Goal: Check status: Check status

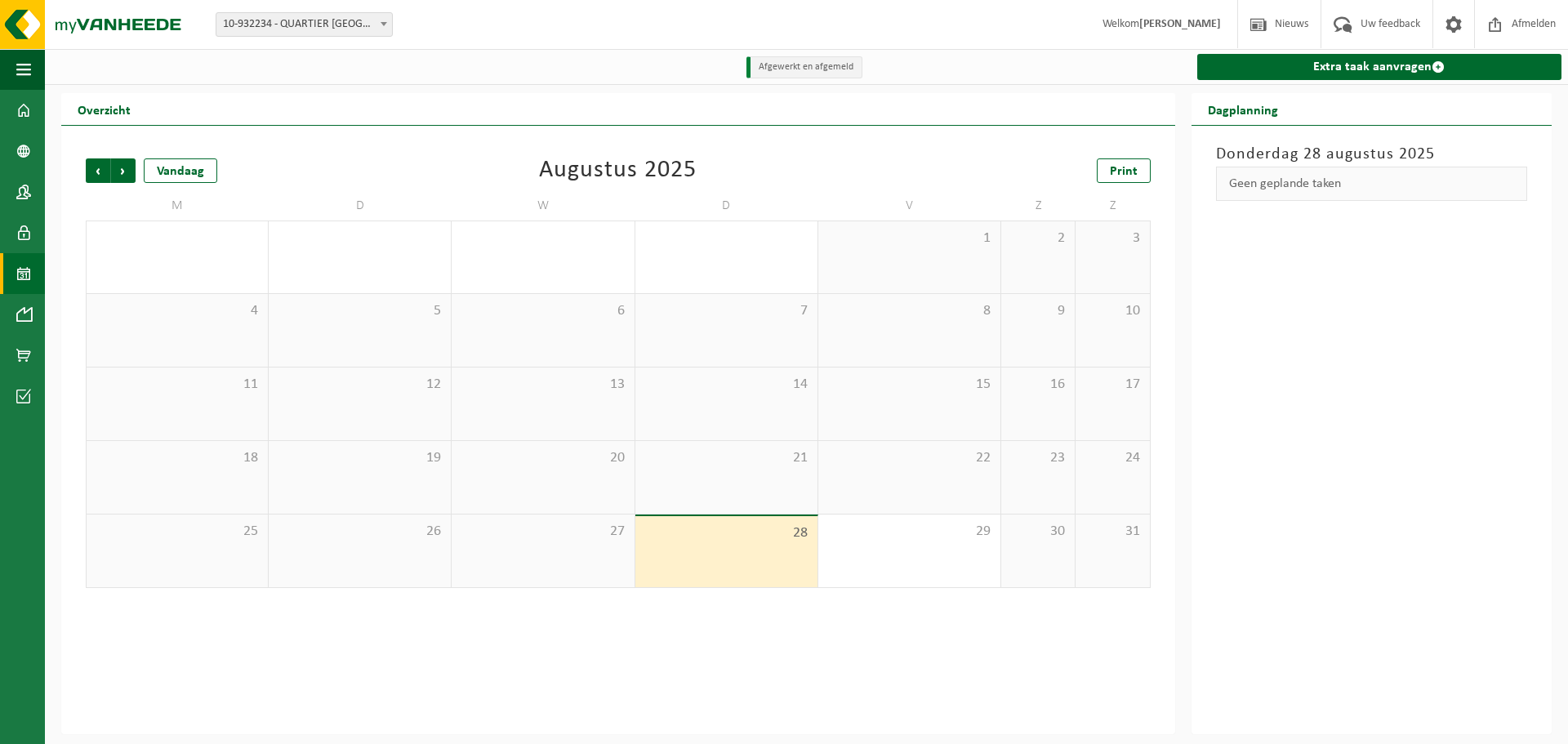
click at [380, 20] on span at bounding box center [384, 24] width 17 height 21
select select "142200"
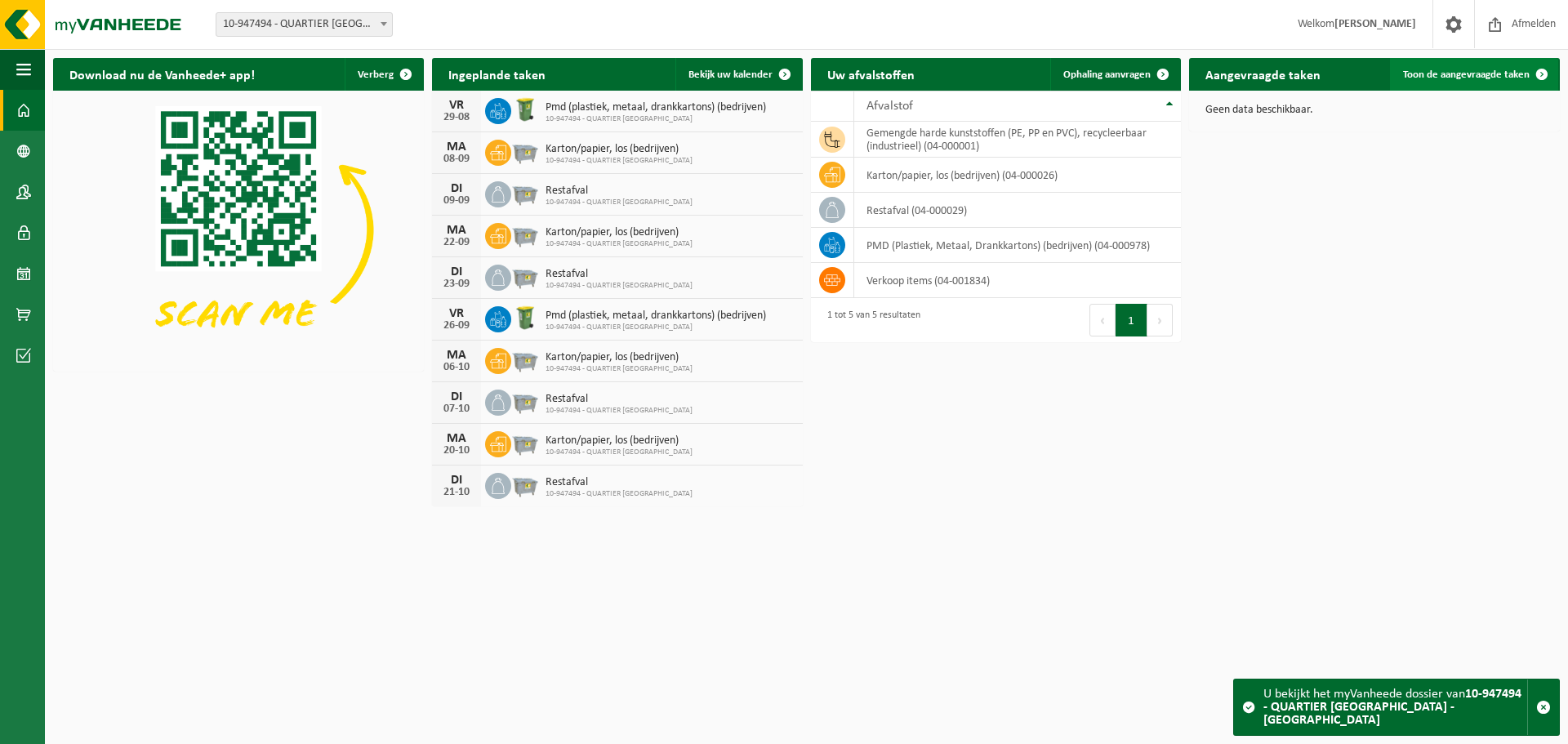
click at [1478, 76] on span "Toon de aangevraagde taken" at bounding box center [1467, 75] width 127 height 11
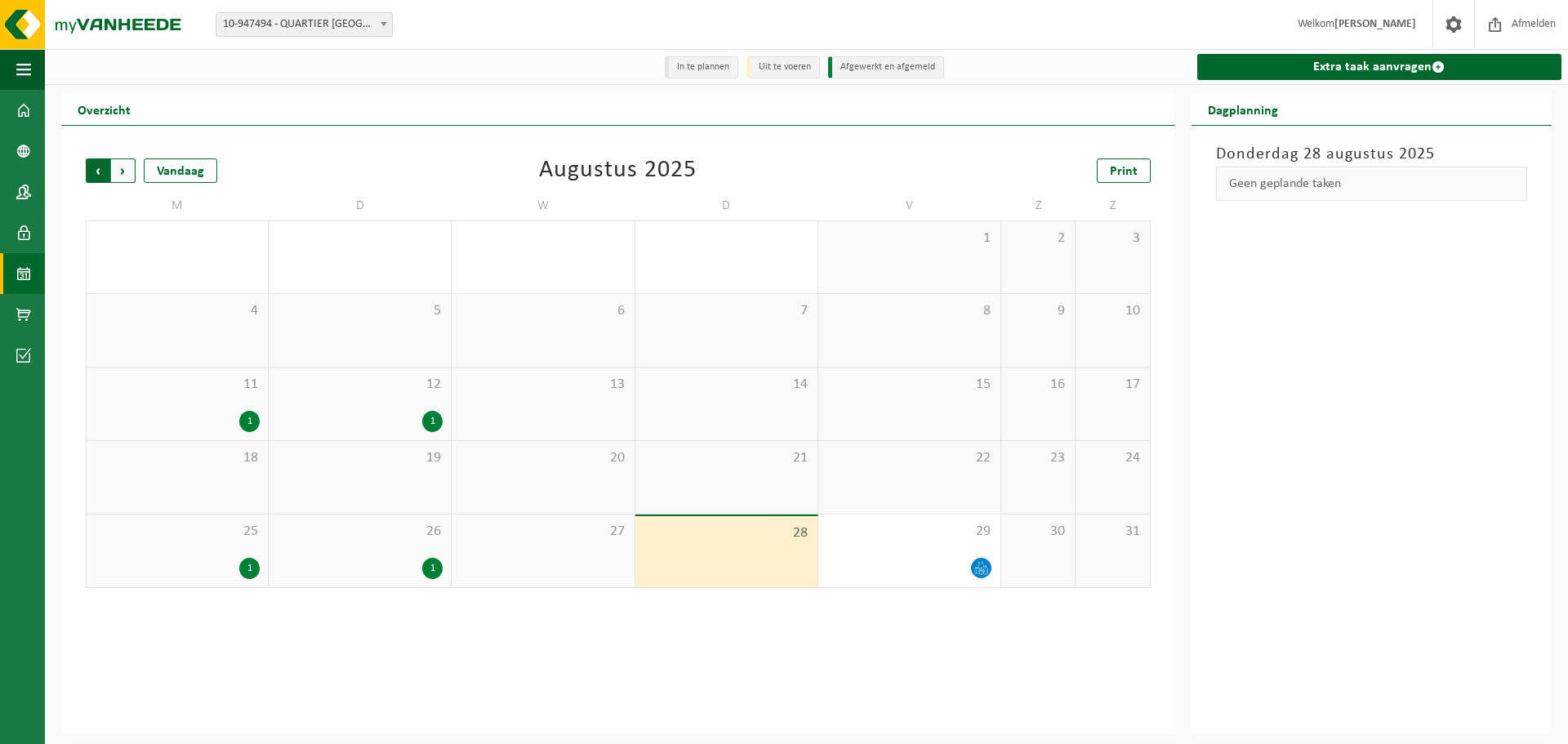
click at [124, 168] on span "Volgende" at bounding box center [123, 171] width 25 height 25
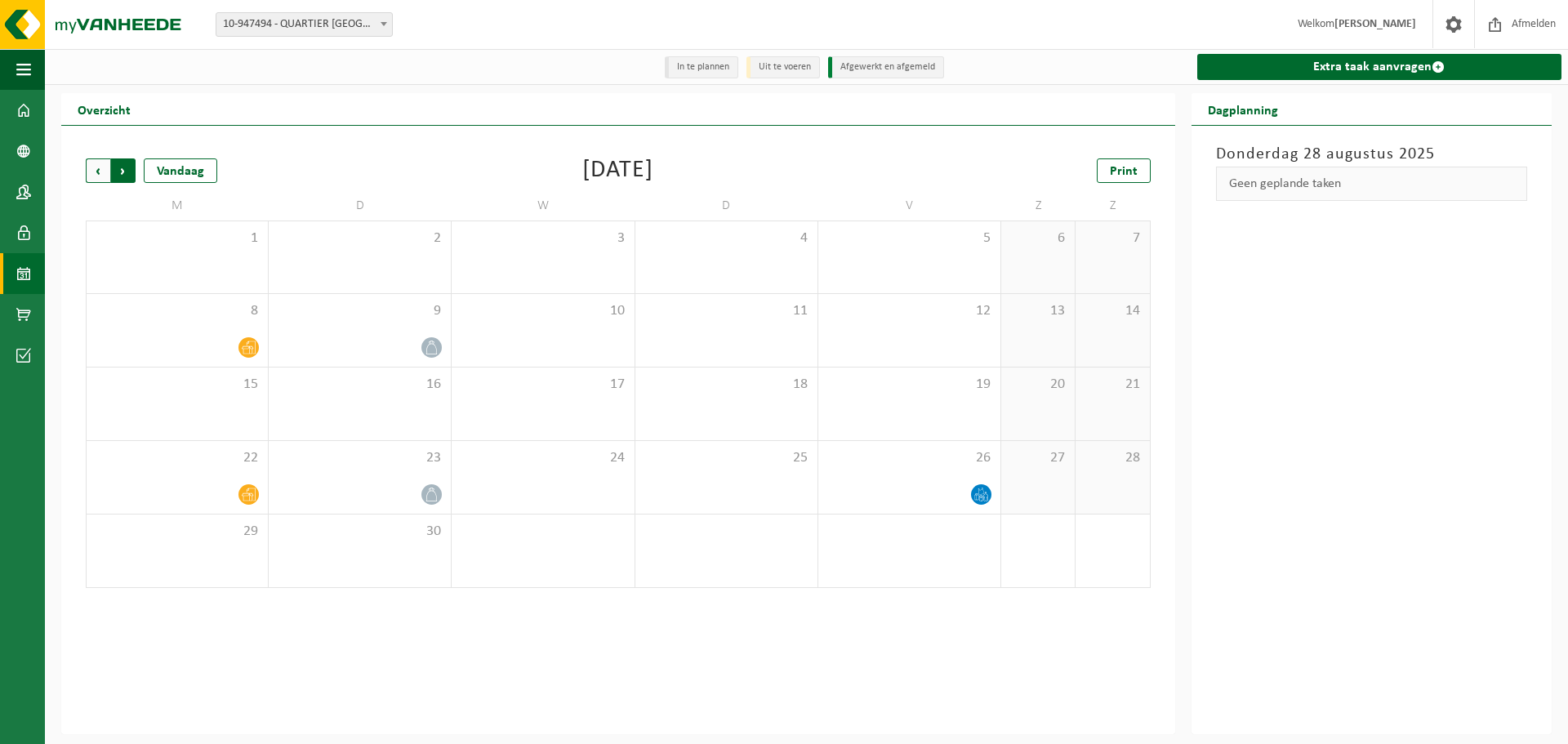
click at [101, 168] on span "Vorige" at bounding box center [98, 171] width 25 height 25
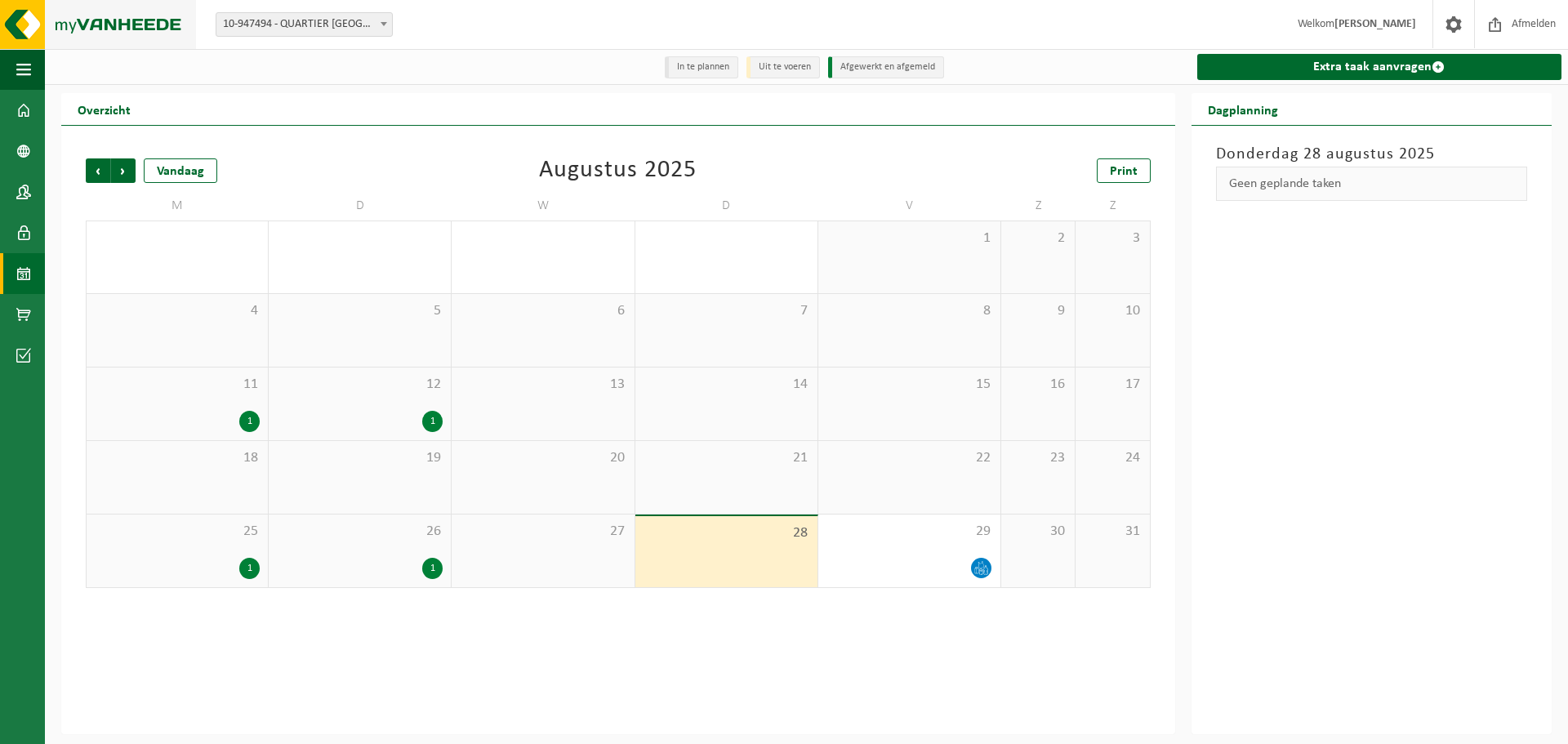
click at [121, 31] on img at bounding box center [98, 25] width 196 height 49
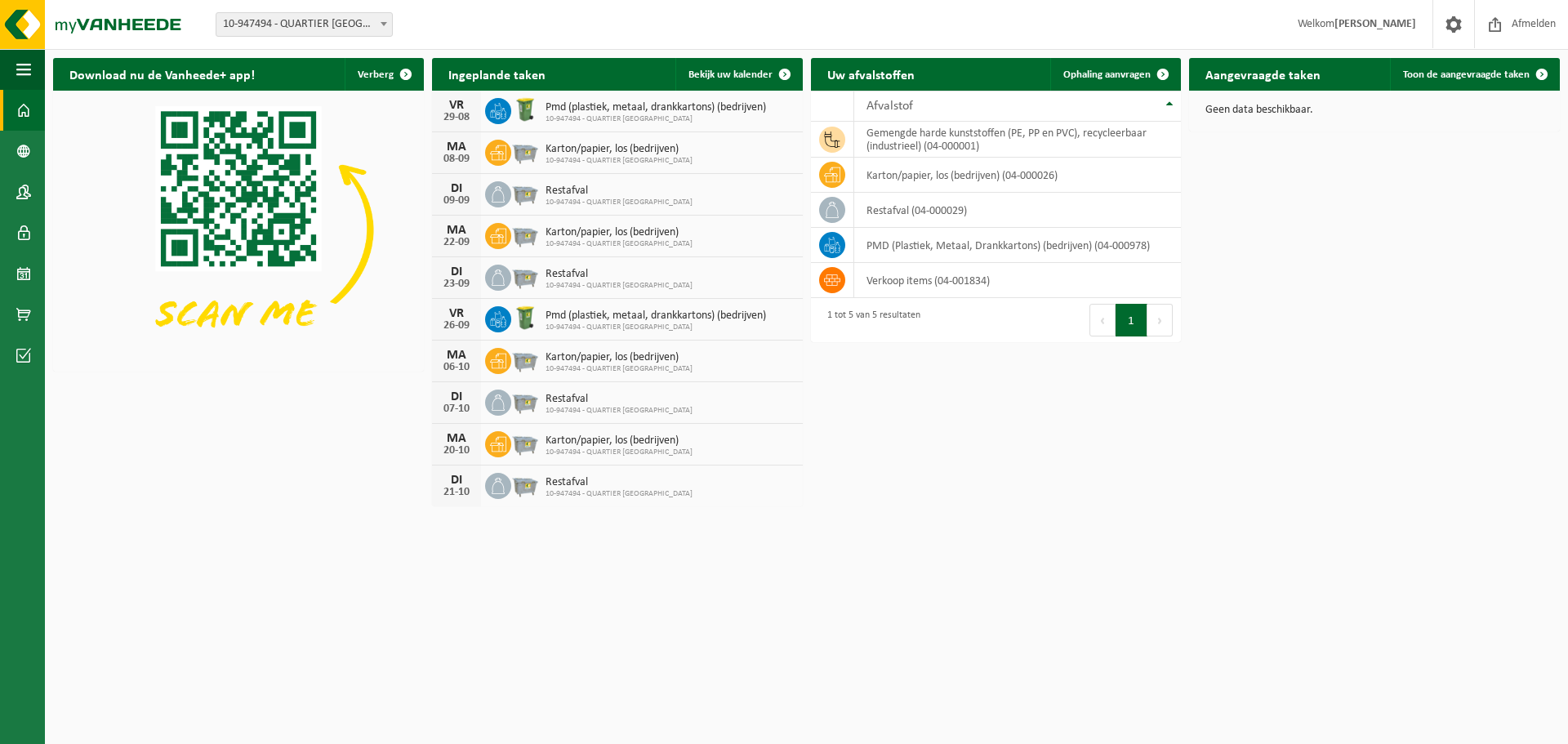
click at [388, 27] on span at bounding box center [384, 24] width 17 height 21
click at [560, 32] on div "Vestiging: 10-932234 - QUARTIER [GEOGRAPHIC_DATA] - [GEOGRAPHIC_DATA] 10-947494…" at bounding box center [784, 25] width 1568 height 50
click at [881, 141] on td "gemengde harde kunststoffen (PE, PP en PVC), recycleerbaar (industrieel) (04-00…" at bounding box center [1018, 139] width 328 height 36
